Goal: Task Accomplishment & Management: Manage account settings

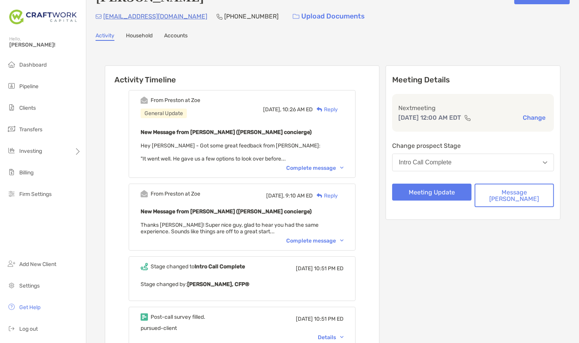
scroll to position [42, 0]
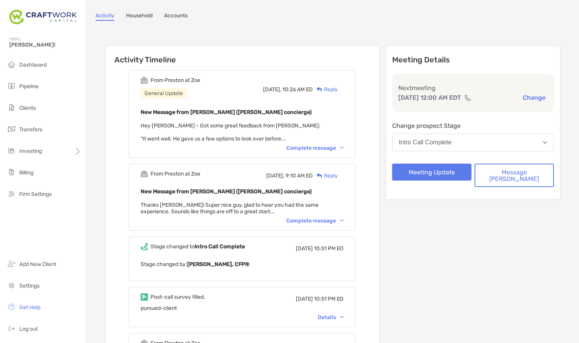
click at [338, 316] on div "Details" at bounding box center [331, 318] width 26 height 7
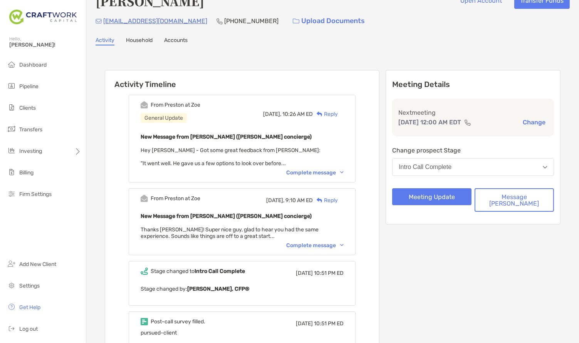
scroll to position [0, 0]
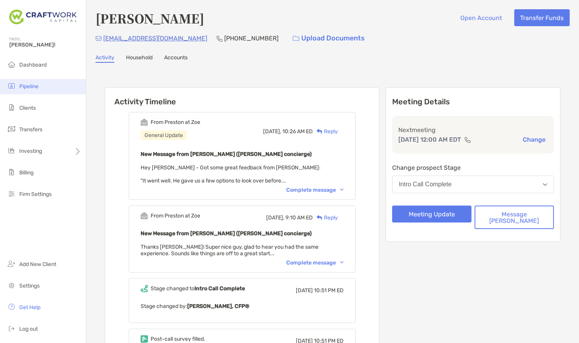
click at [31, 86] on span "Pipeline" at bounding box center [28, 86] width 19 height 7
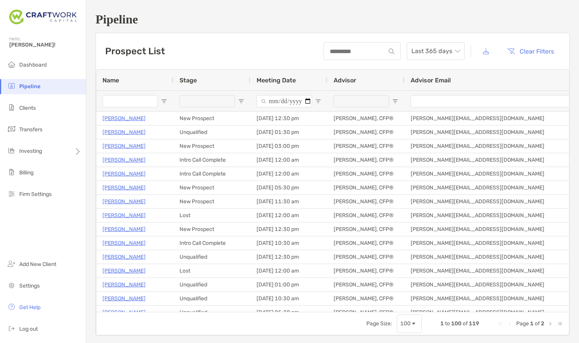
type input "**********"
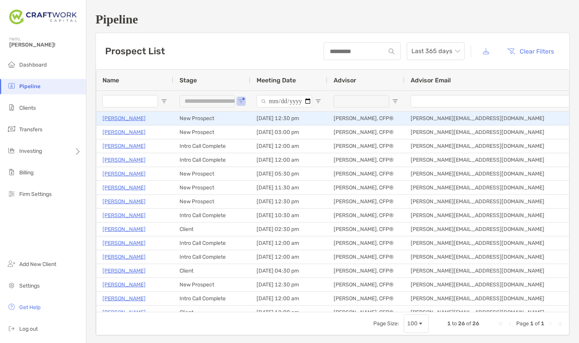
click at [119, 119] on p "[PERSON_NAME]" at bounding box center [124, 119] width 43 height 10
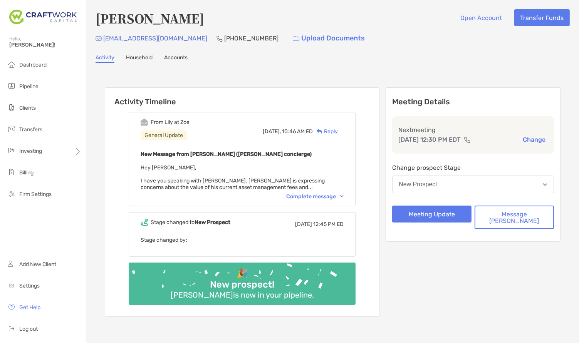
click at [337, 196] on div "Complete message" at bounding box center [314, 197] width 57 height 7
